Goal: Find specific page/section: Find specific page/section

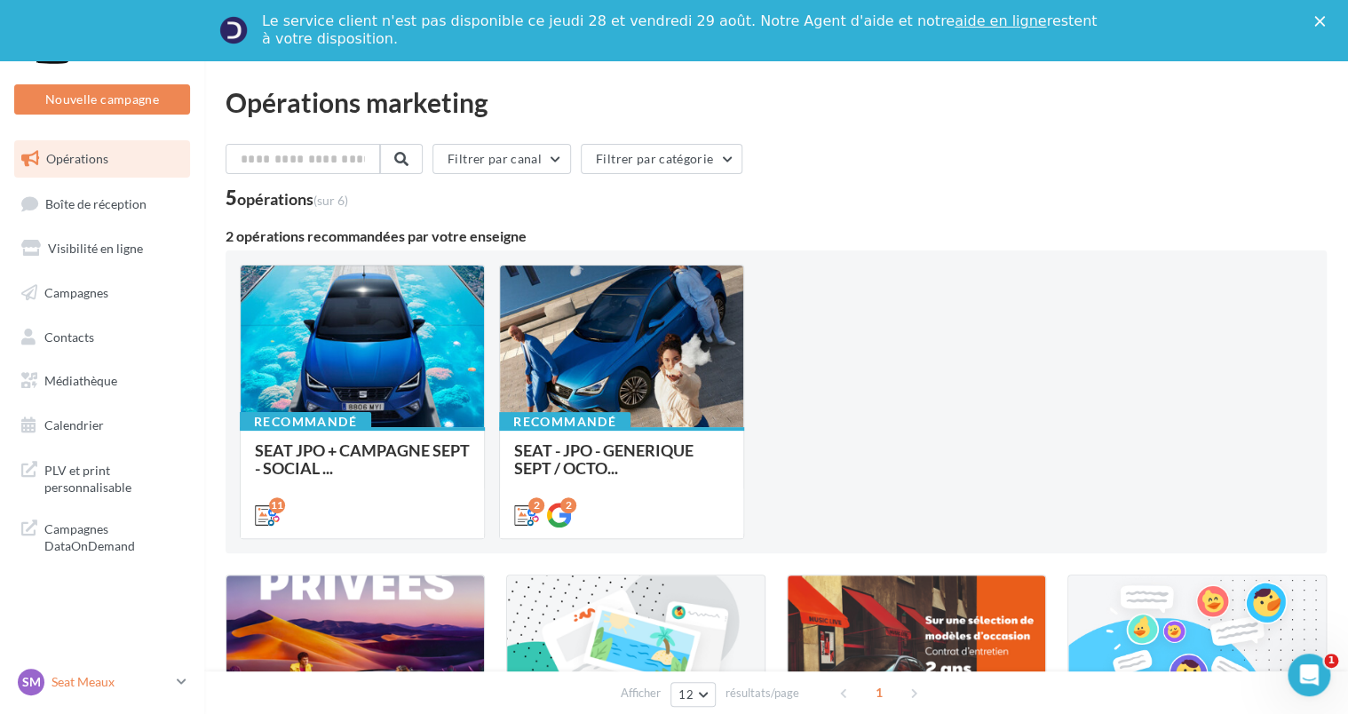
click at [76, 674] on p "Seat Meaux" at bounding box center [111, 682] width 118 height 18
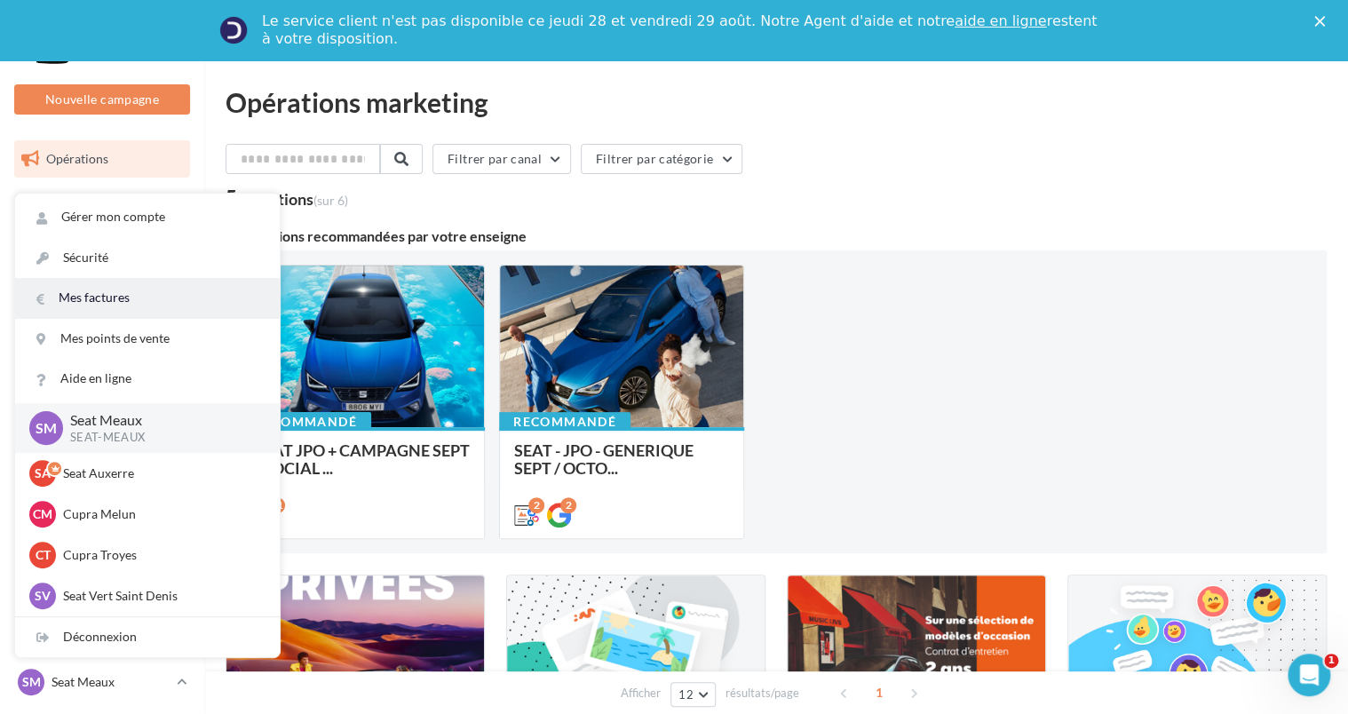
click at [67, 295] on link "Mes factures" at bounding box center [147, 298] width 265 height 40
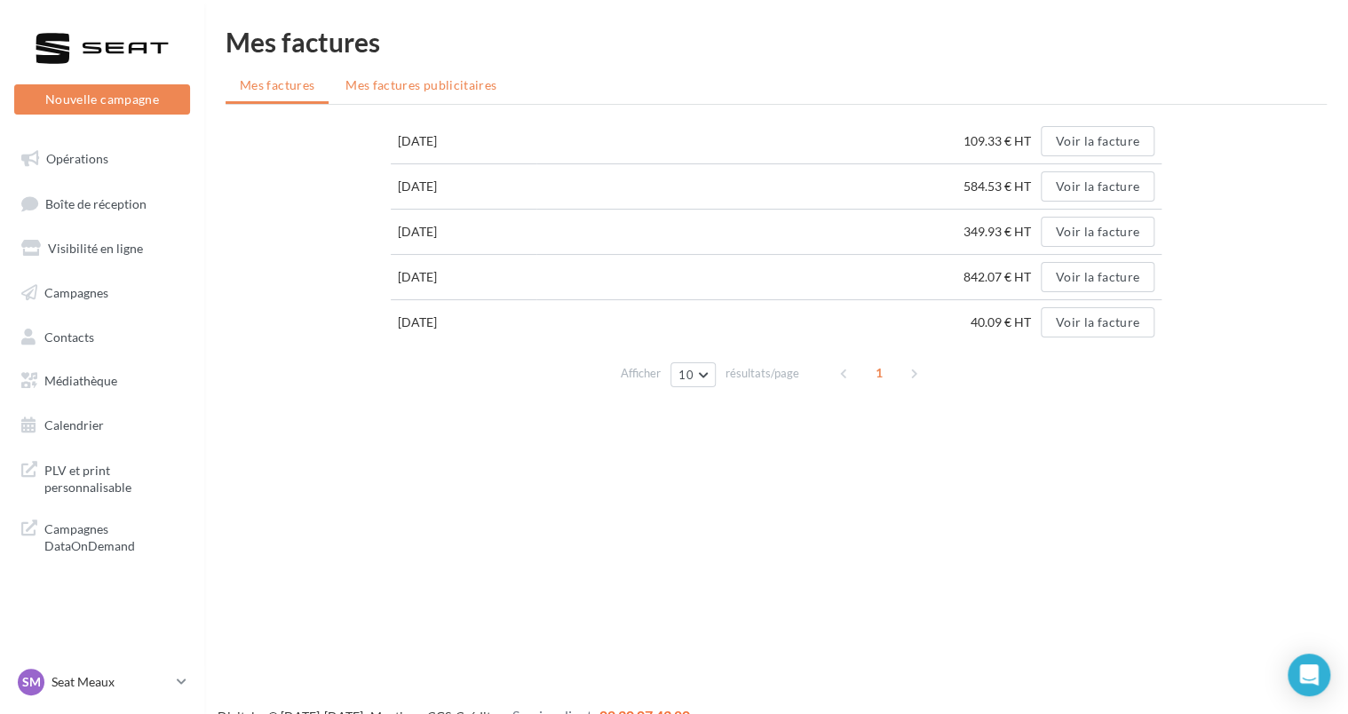
click at [441, 84] on span "Mes factures publicitaires" at bounding box center [420, 84] width 151 height 15
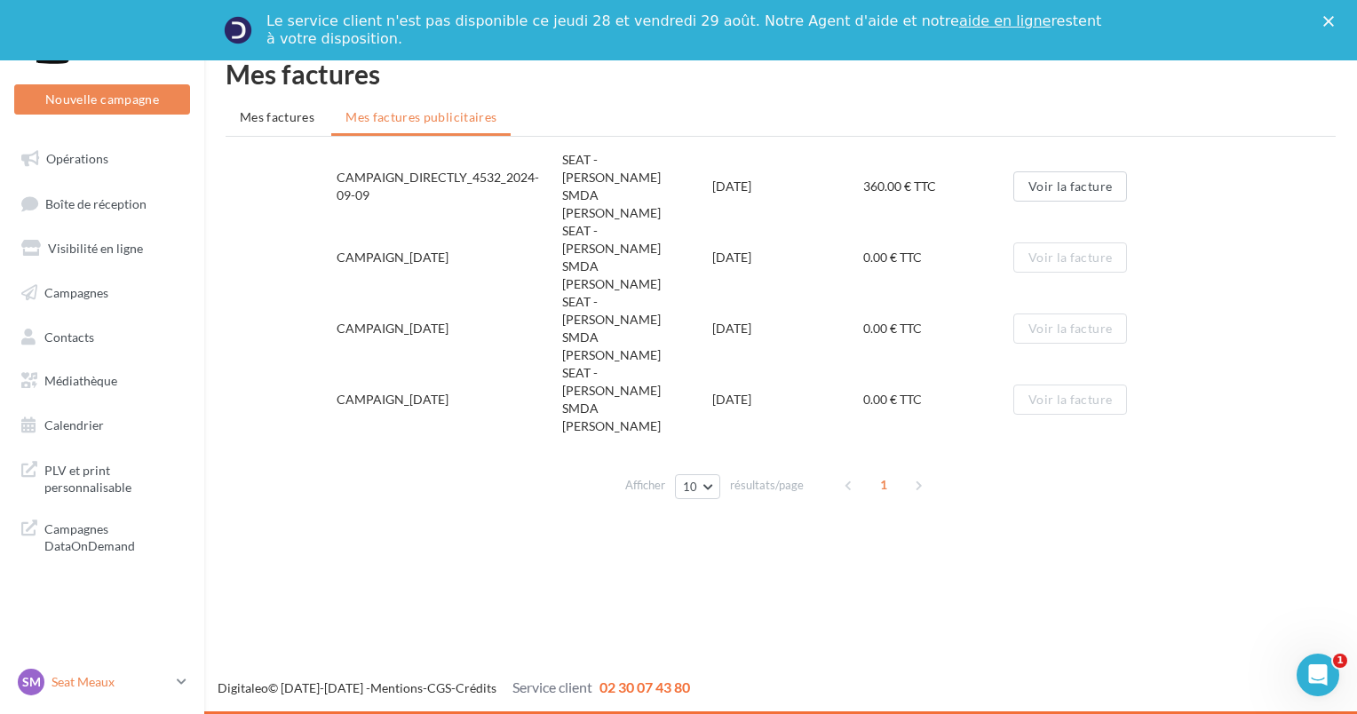
click at [121, 673] on p "Seat Meaux" at bounding box center [111, 682] width 118 height 18
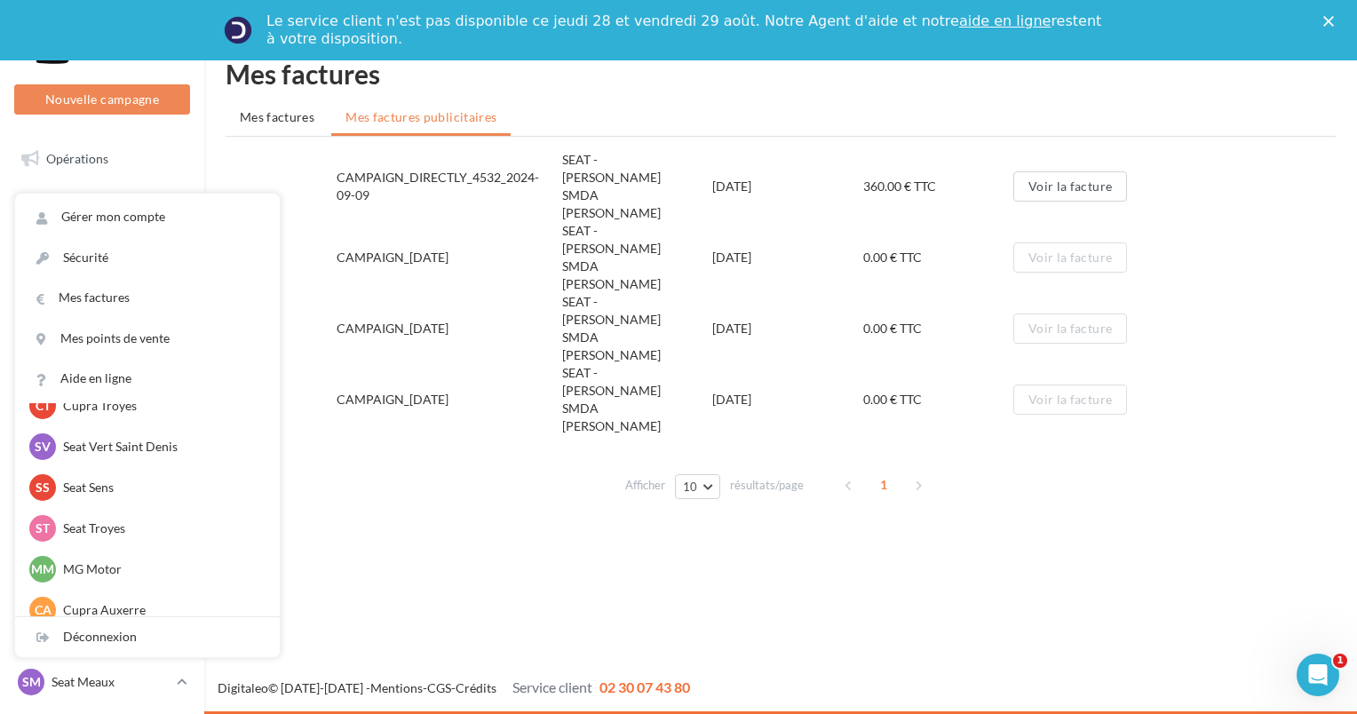
scroll to position [163, 0]
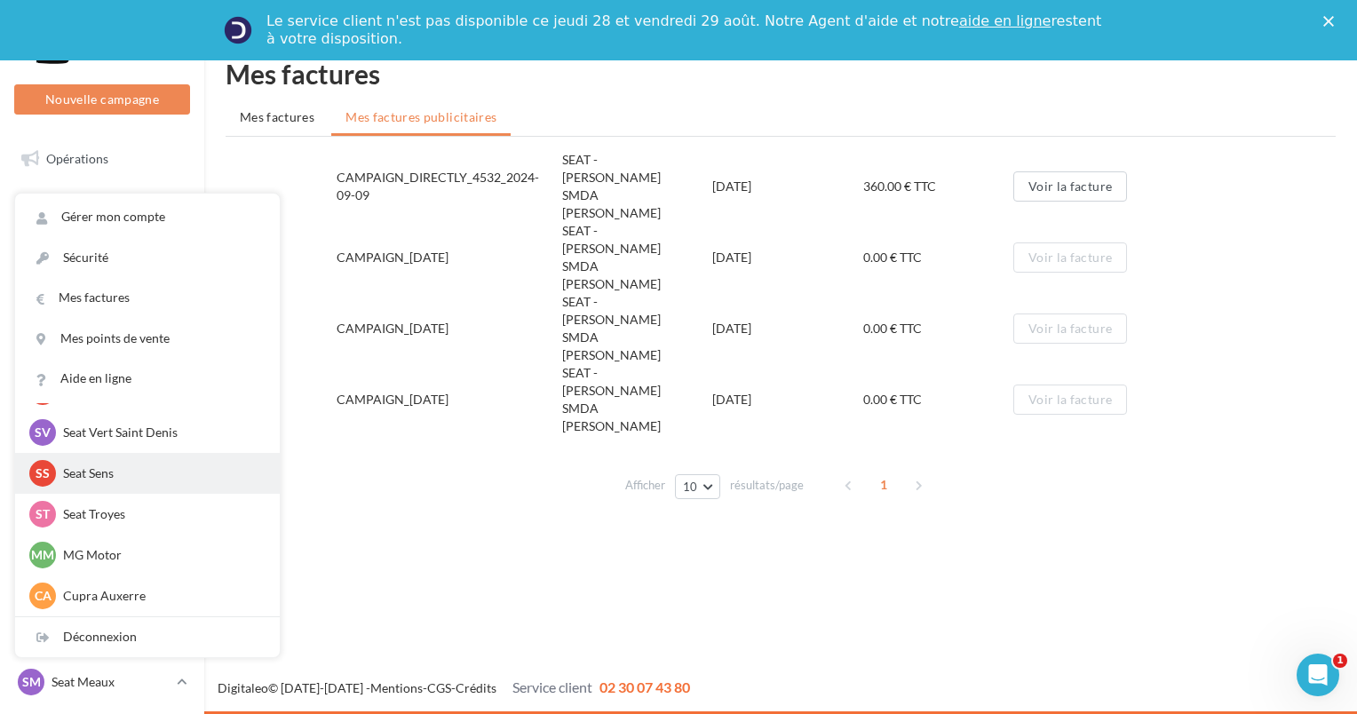
click at [64, 476] on p "Seat Sens" at bounding box center [160, 473] width 195 height 18
